Goal: Check status: Check status

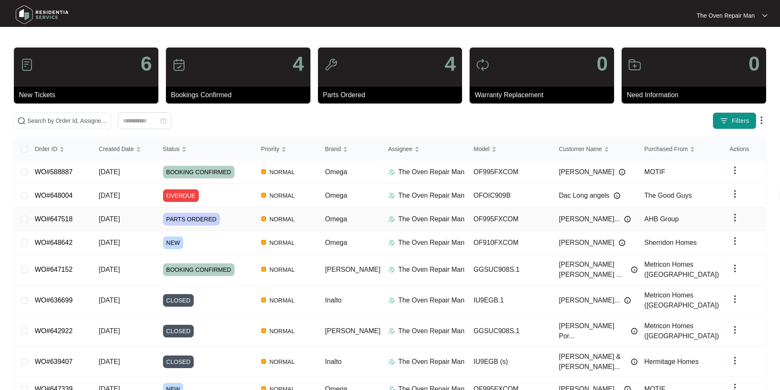
click at [51, 218] on link "WO#647518" at bounding box center [54, 219] width 38 height 7
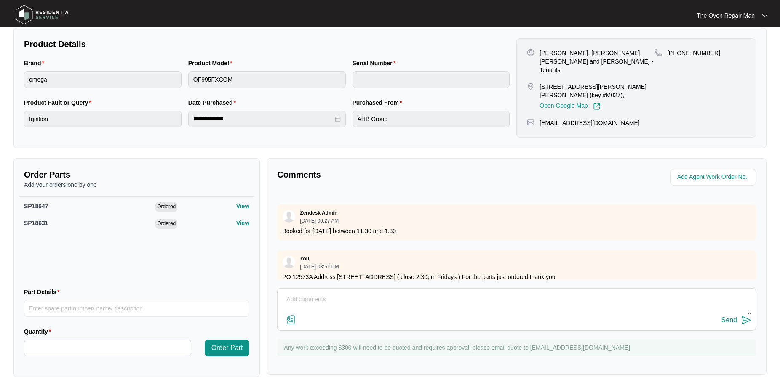
scroll to position [144, 0]
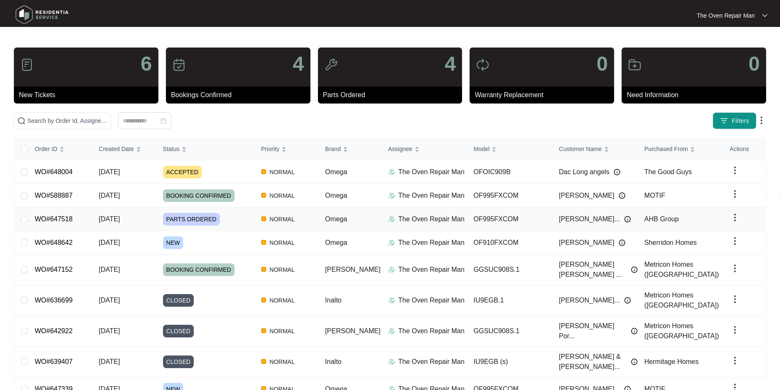
click at [60, 219] on link "WO#647518" at bounding box center [54, 219] width 38 height 7
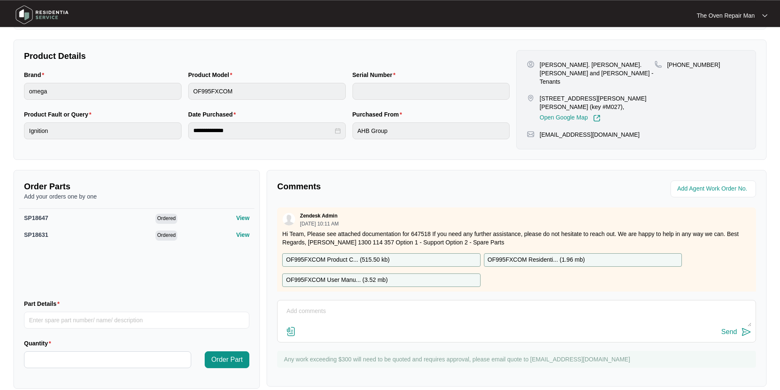
scroll to position [170, 0]
